Goal: Transaction & Acquisition: Obtain resource

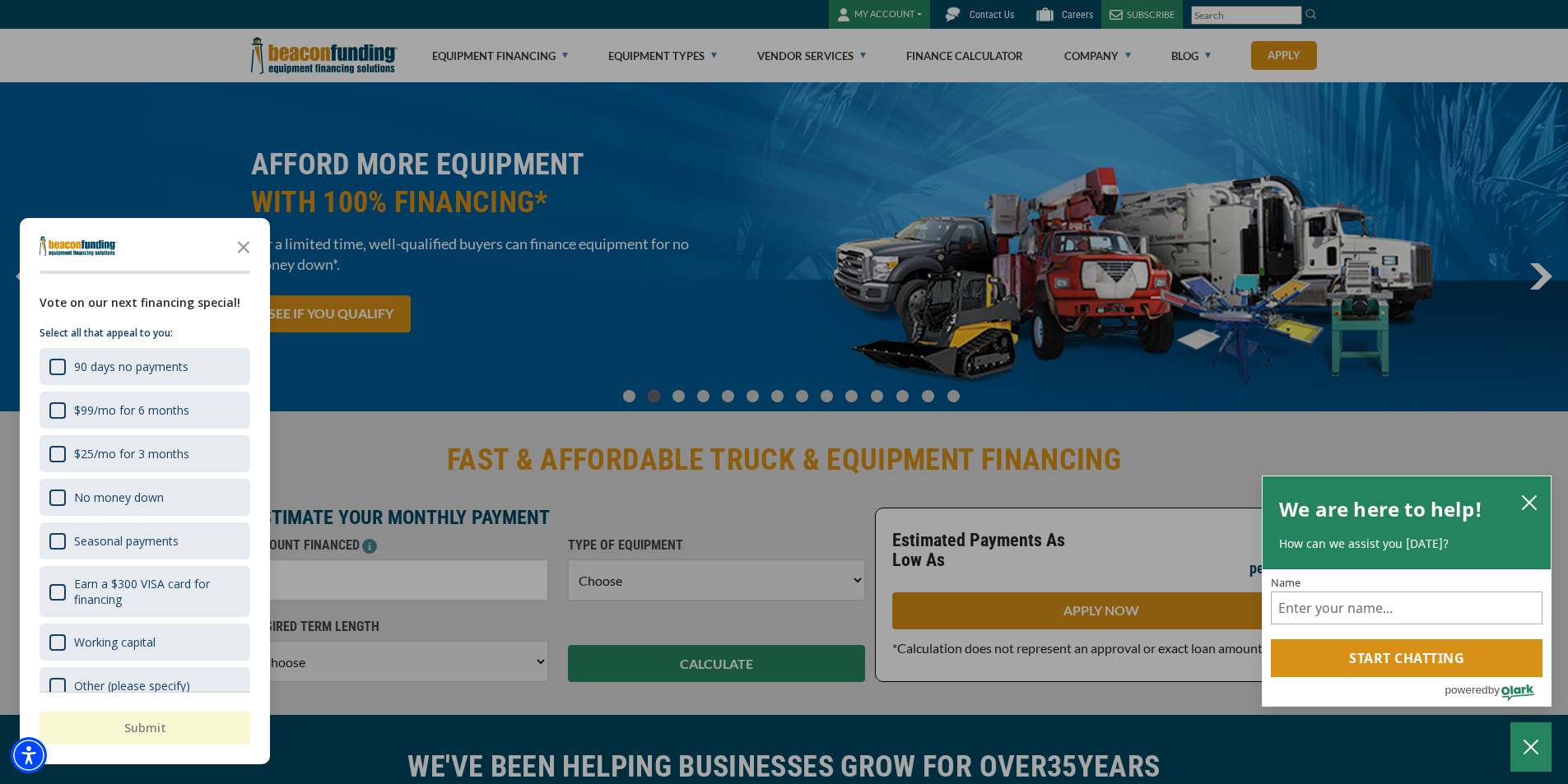
click at [248, 244] on polygon "Close the survey" at bounding box center [244, 247] width 12 height 12
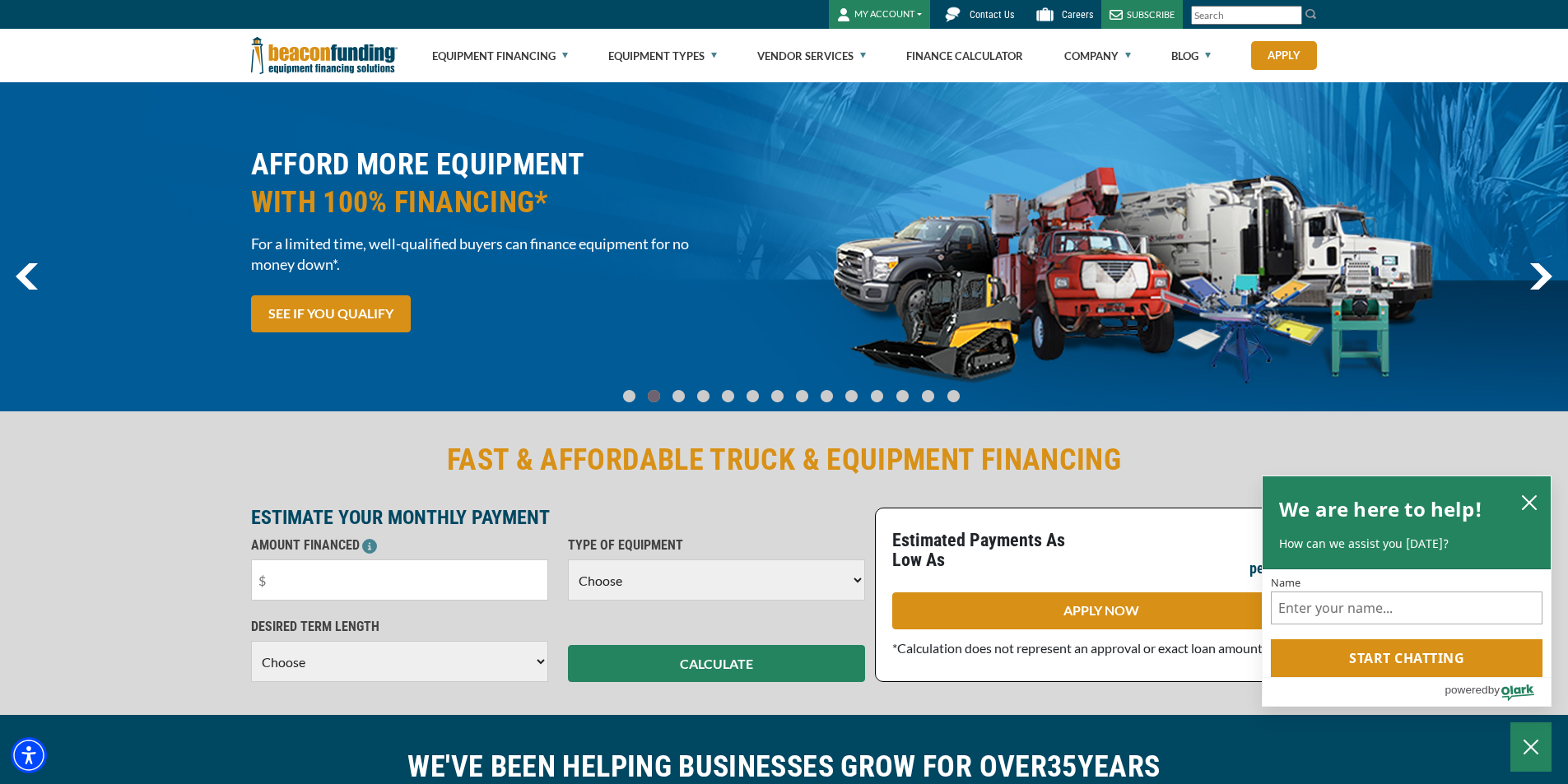
click at [855, 580] on select "Choose Backhoe Boom/Bucket Truck Chipper Commercial Mower Crane DTG/DTF Printin…" at bounding box center [716, 581] width 297 height 41
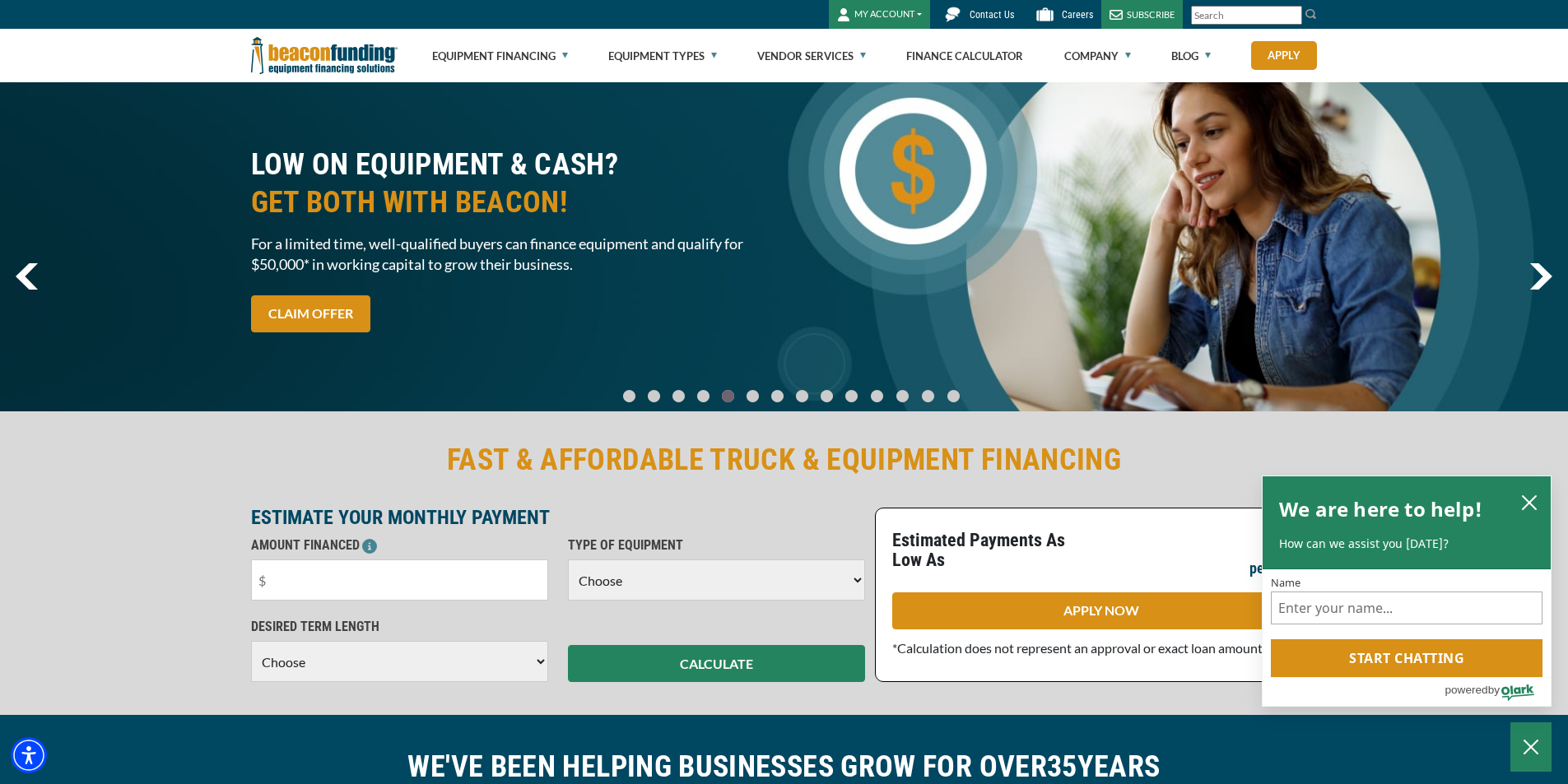
select select "9"
click at [568, 560] on select "Choose Backhoe Boom/Bucket Truck Chipper Commercial Mower Crane DTG/DTF Printin…" at bounding box center [716, 581] width 297 height 41
click at [1527, 497] on icon "close chatbox" at bounding box center [1529, 502] width 13 height 13
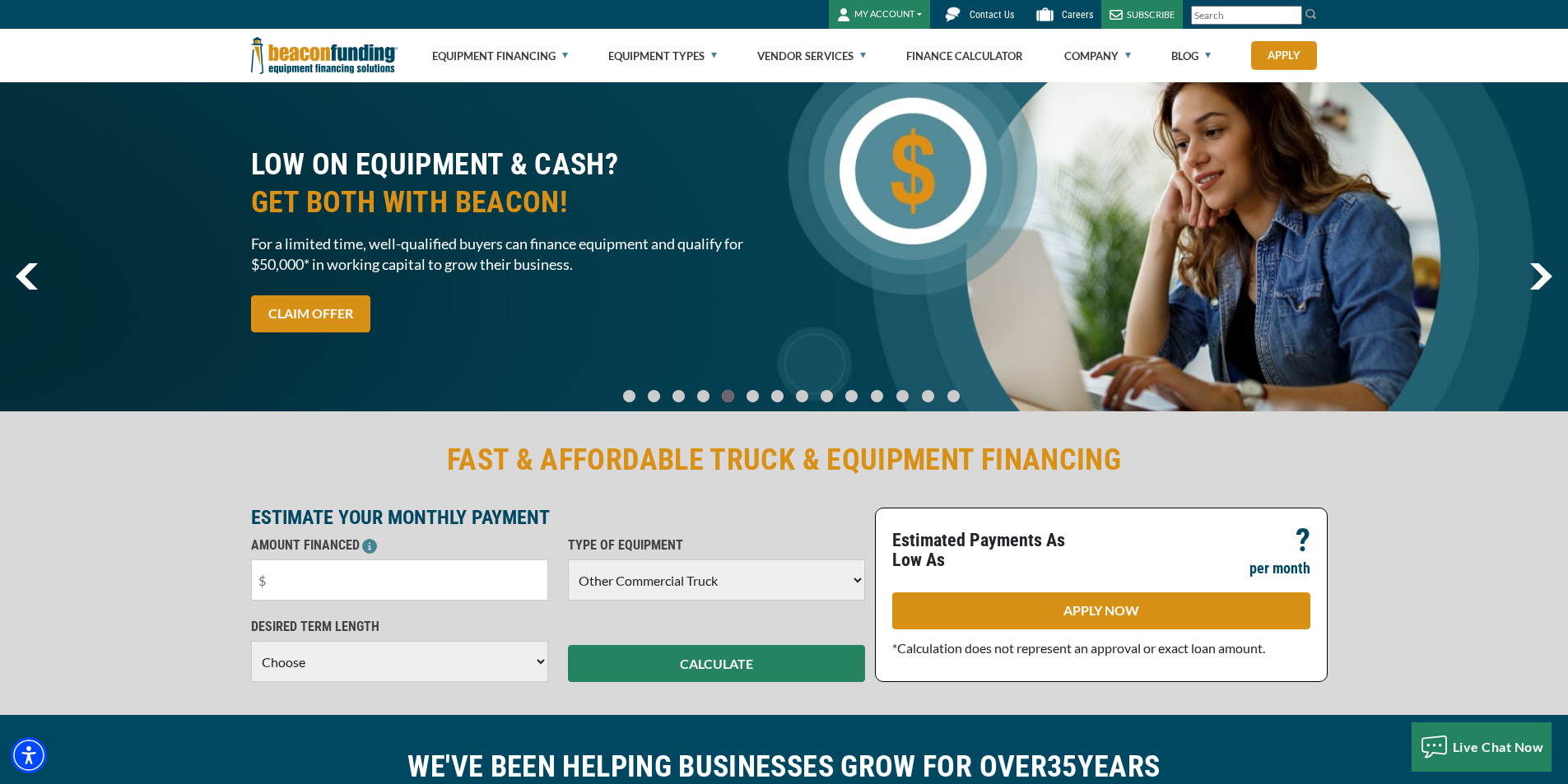
click at [1543, 268] on img "next" at bounding box center [1540, 276] width 23 height 27
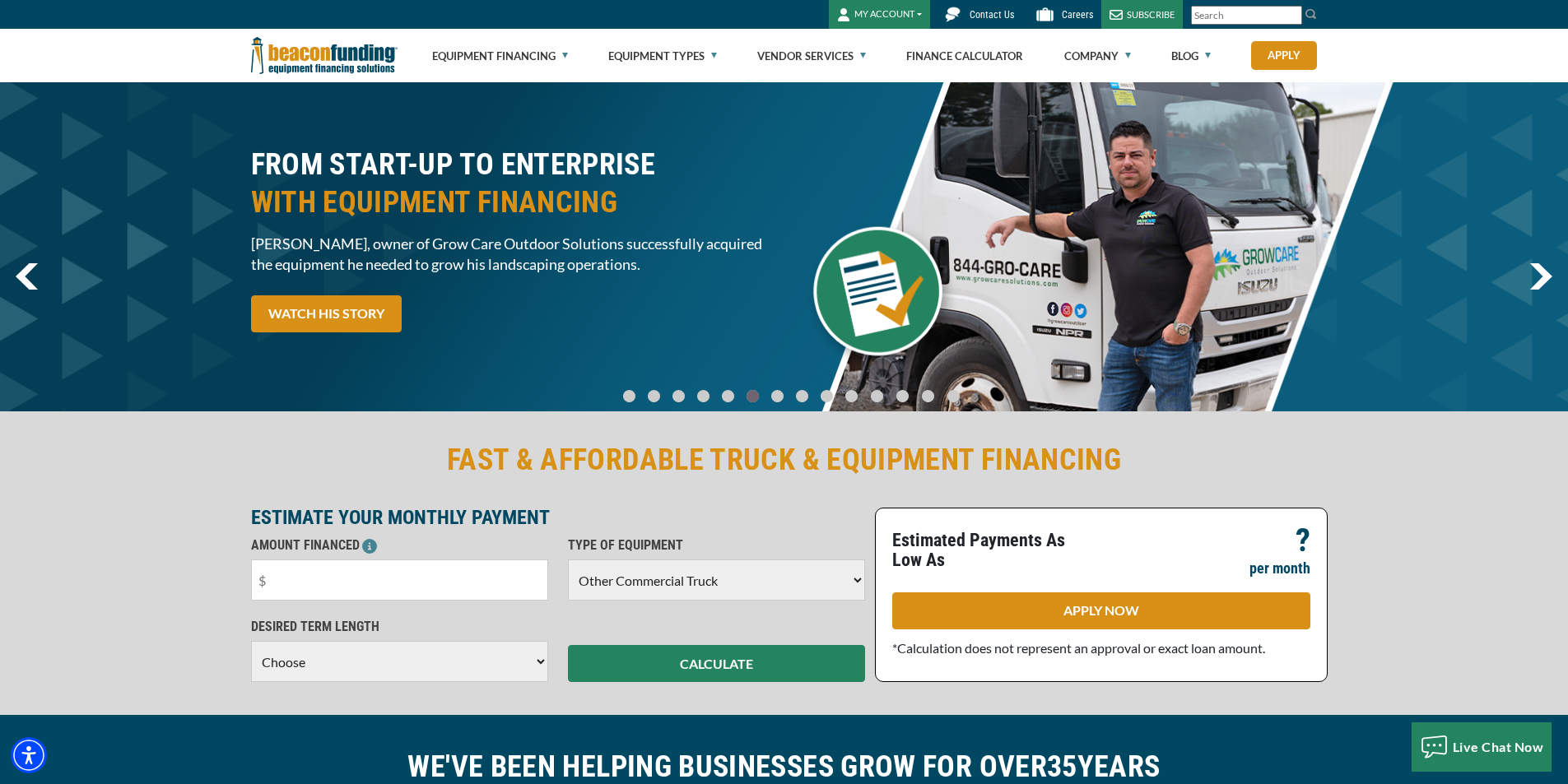
click at [1543, 268] on img "next" at bounding box center [1540, 276] width 23 height 27
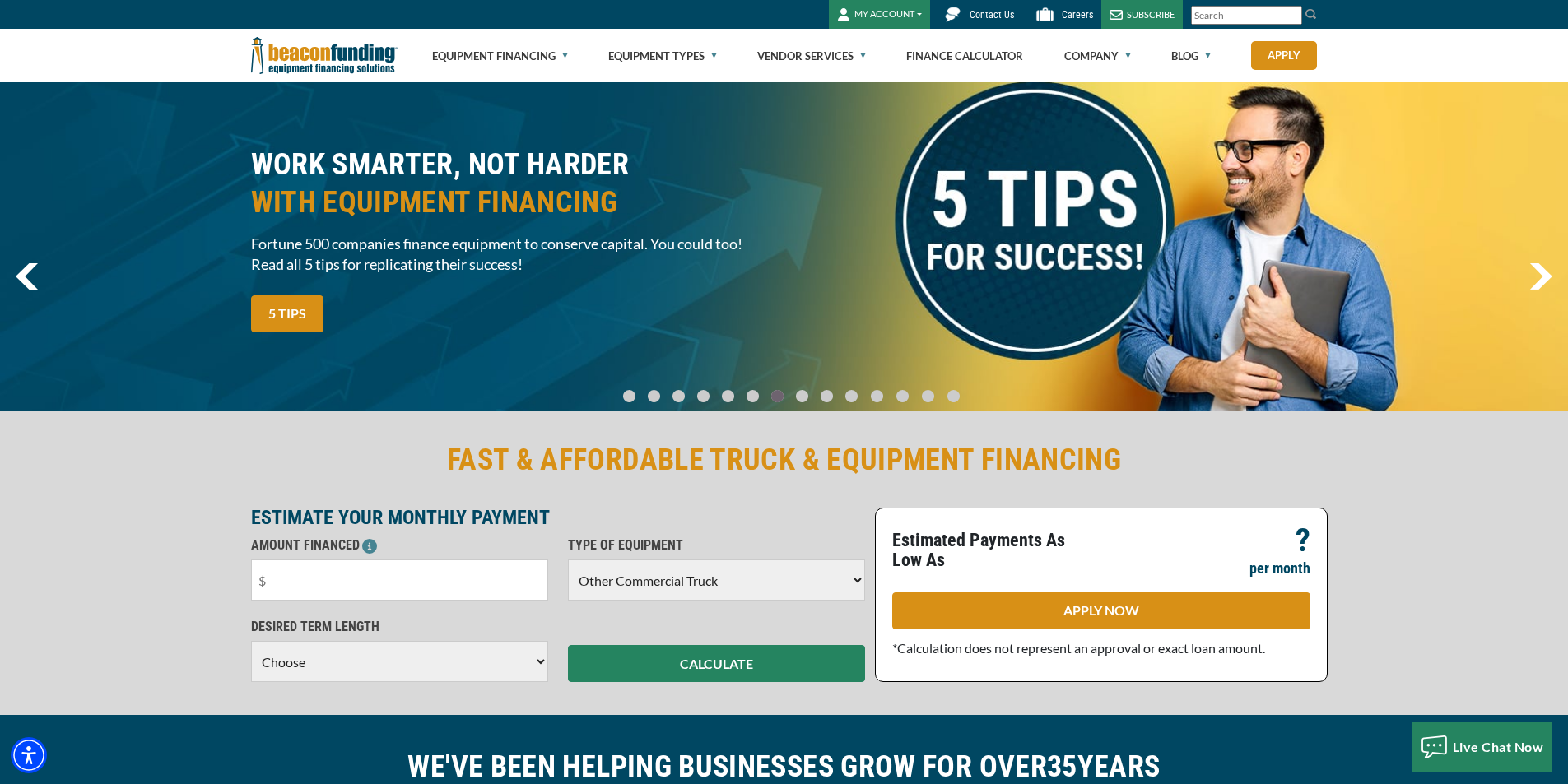
click at [1543, 268] on img "next" at bounding box center [1540, 276] width 23 height 27
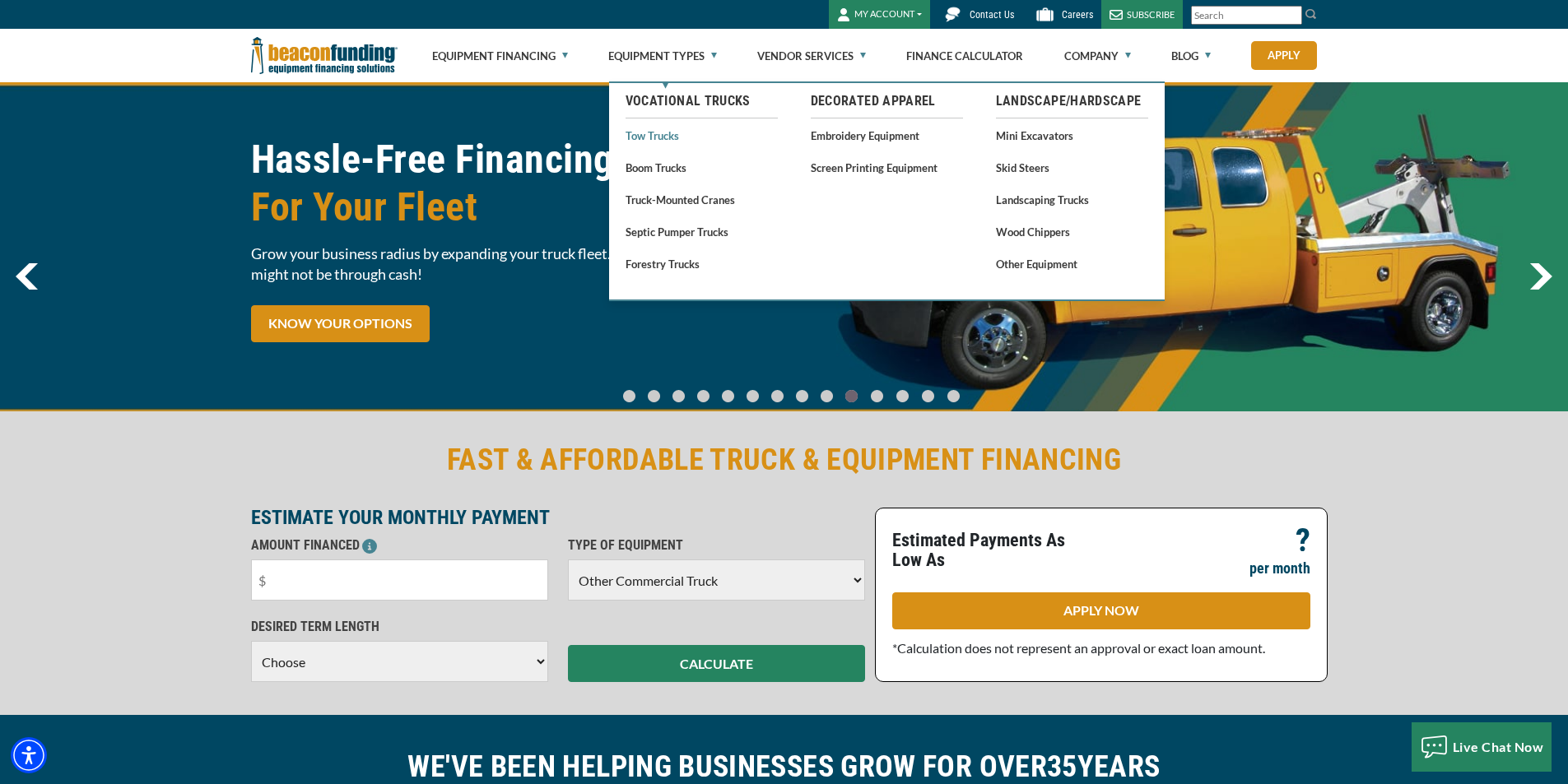
click at [673, 135] on link "Tow Trucks" at bounding box center [701, 135] width 152 height 21
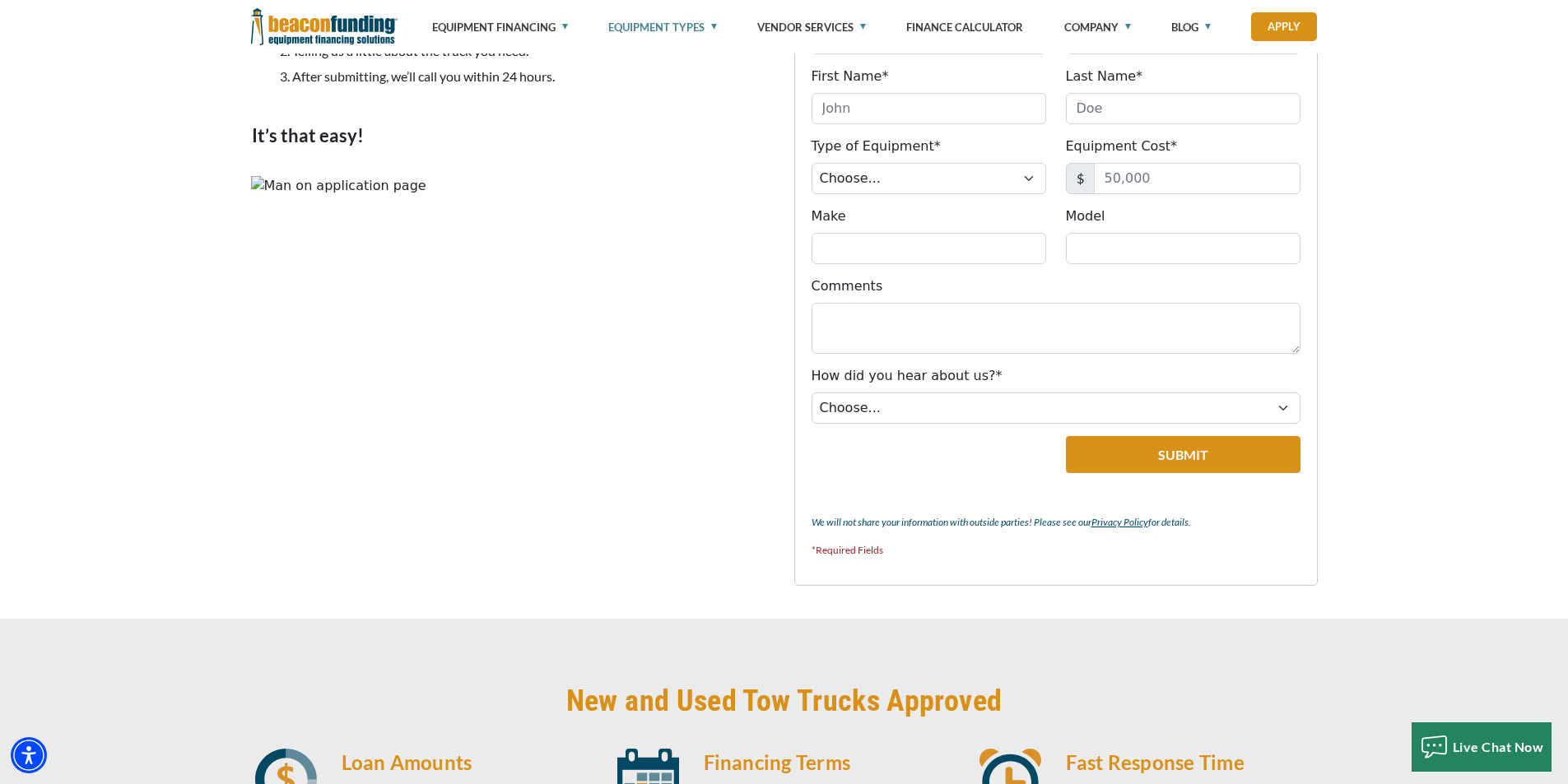
scroll to position [351, 0]
